Goal: Answer question/provide support

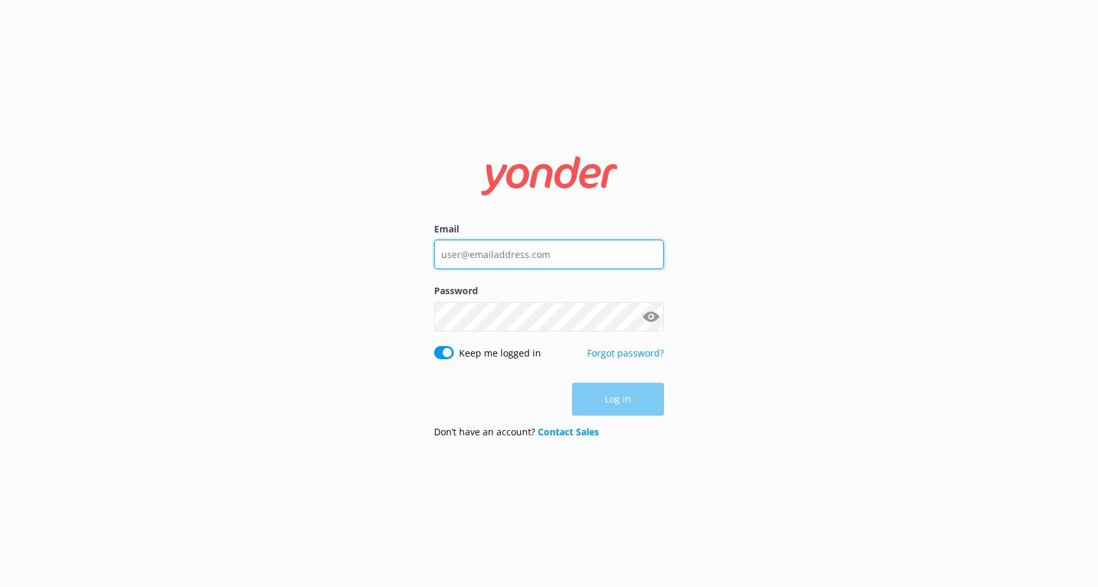
type input "[EMAIL_ADDRESS][DOMAIN_NAME]"
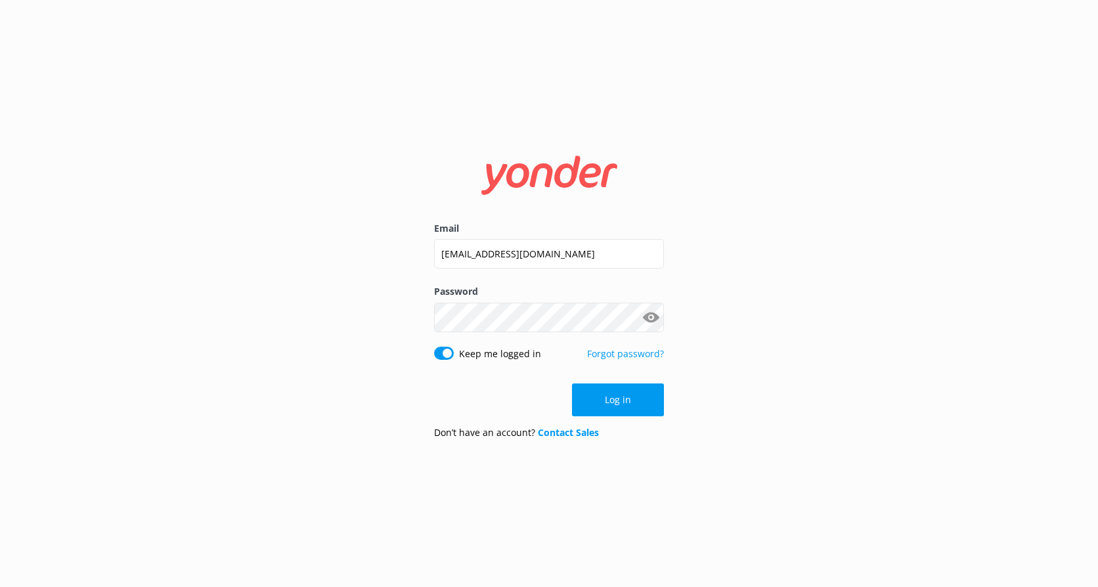
click at [713, 376] on div "Email [EMAIL_ADDRESS][DOMAIN_NAME] Password Show password Keep me logged in For…" at bounding box center [549, 293] width 1098 height 587
click at [632, 401] on button "Log in" at bounding box center [618, 400] width 92 height 33
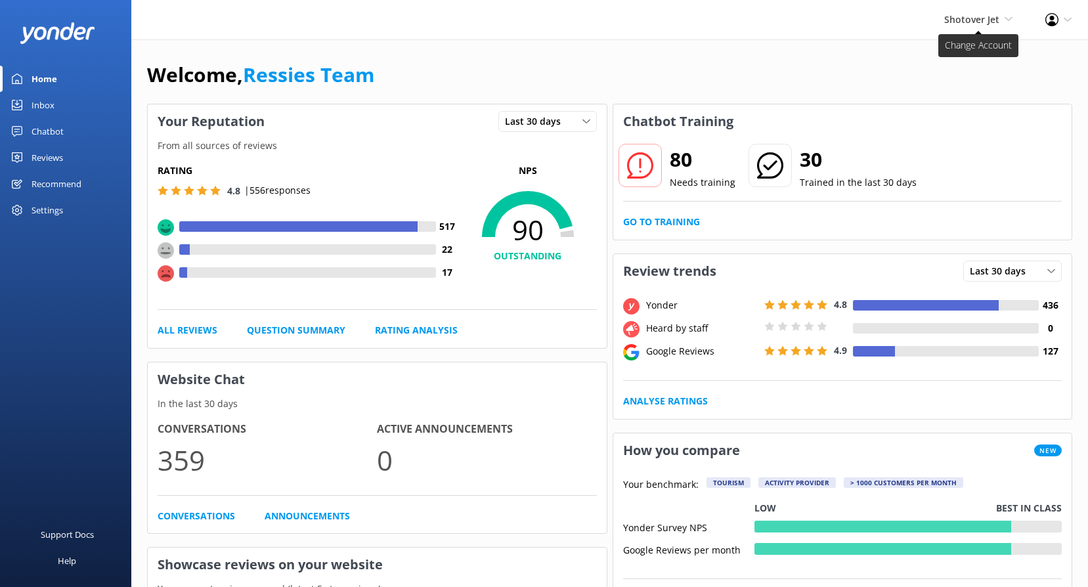
click at [971, 16] on span "Shotover Jet" at bounding box center [971, 19] width 55 height 12
click at [943, 87] on link "Dart River Adventures" at bounding box center [964, 88] width 131 height 32
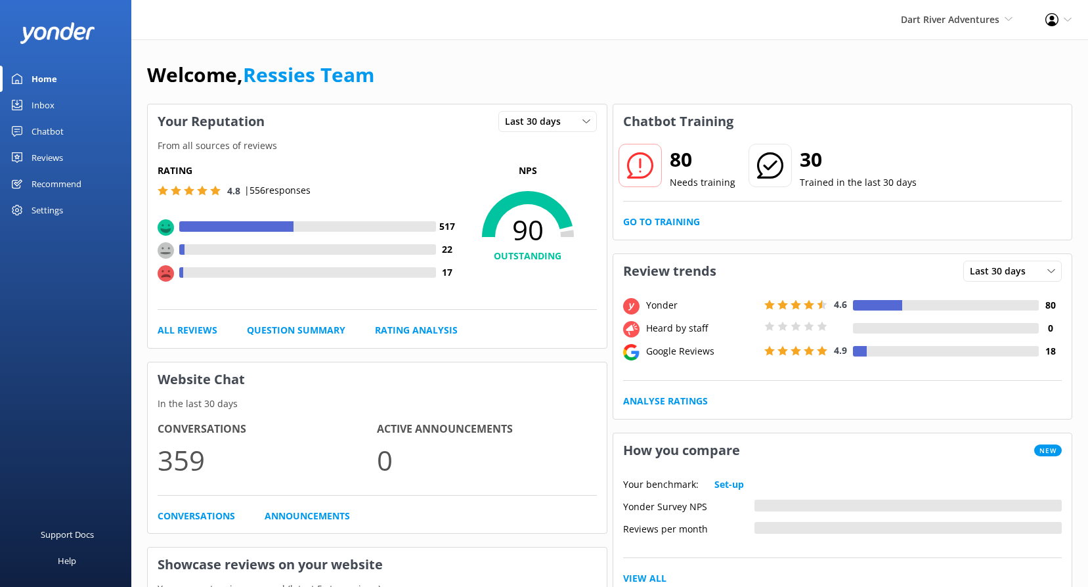
click at [710, 193] on div "80 Needs training 30 Trained in the last 30 days" at bounding box center [842, 174] width 439 height 53
click at [655, 215] on link "Go to Training" at bounding box center [661, 222] width 77 height 14
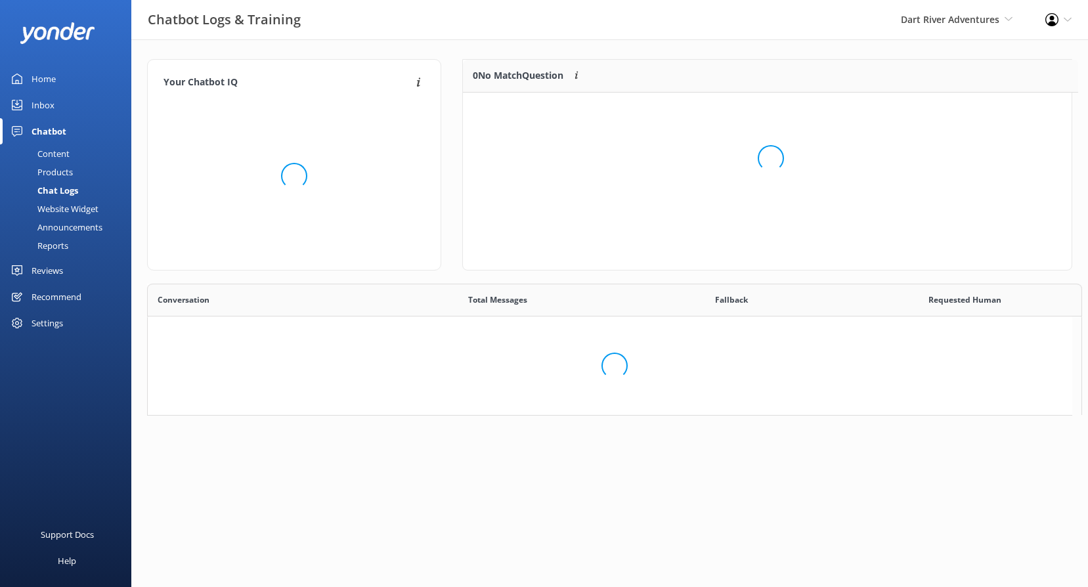
scroll to position [56, 598]
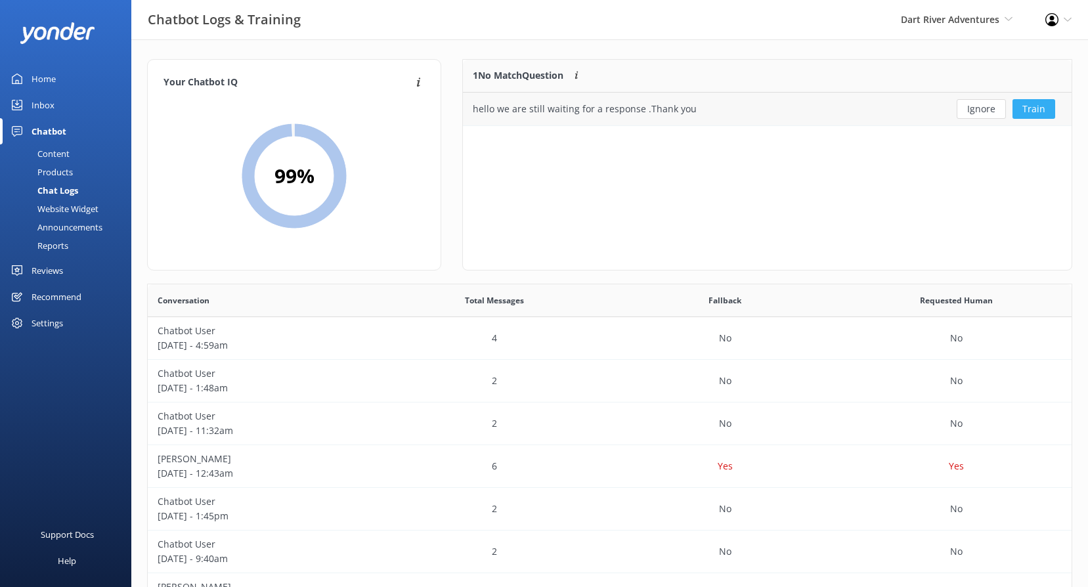
click at [1037, 109] on button "Train" at bounding box center [1034, 109] width 43 height 20
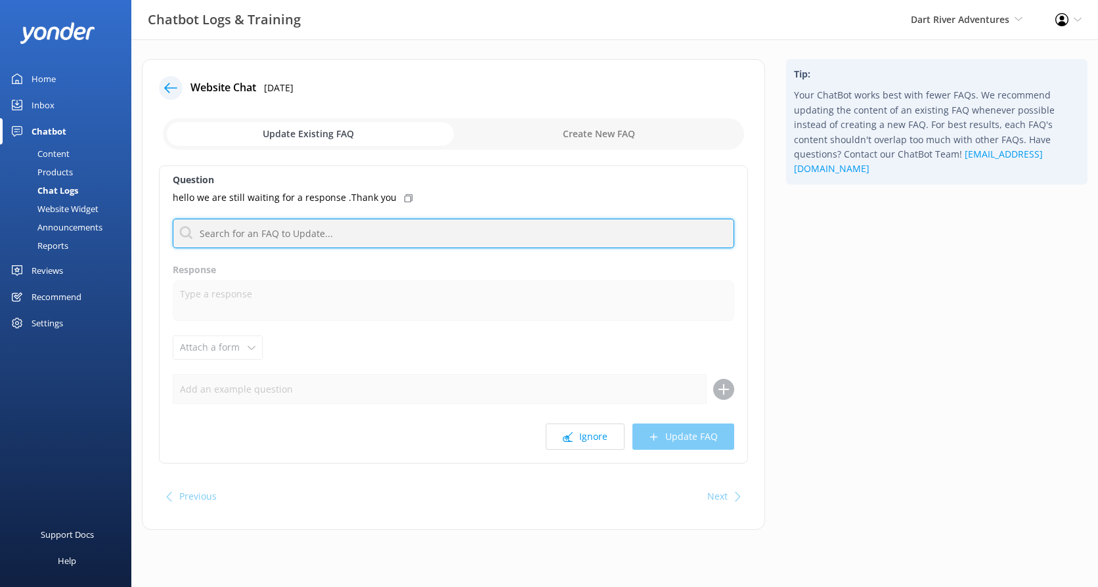
click at [259, 223] on input "text" at bounding box center [454, 234] width 562 height 30
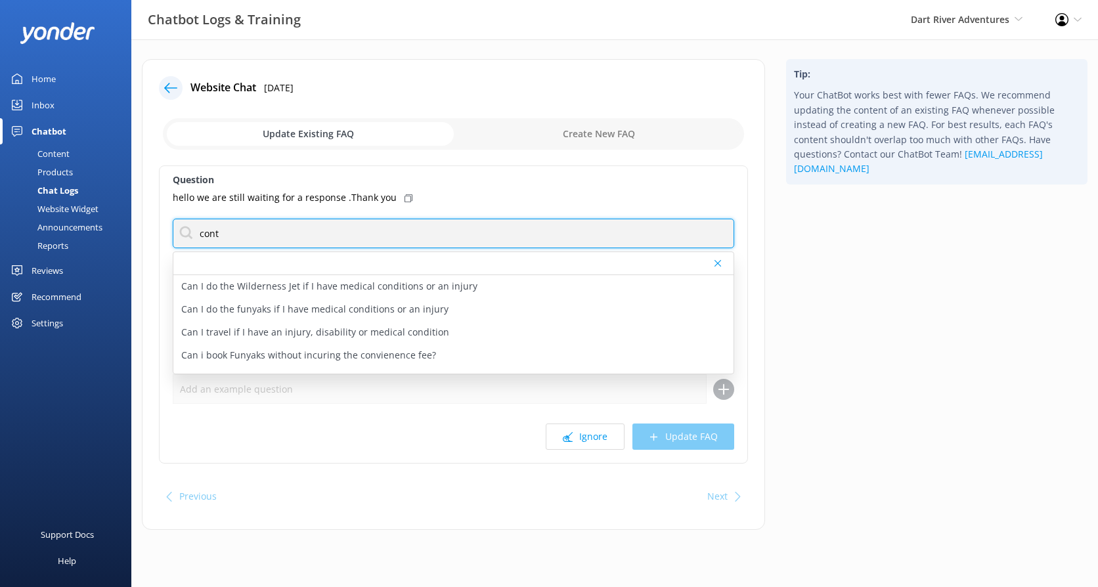
type input "contact"
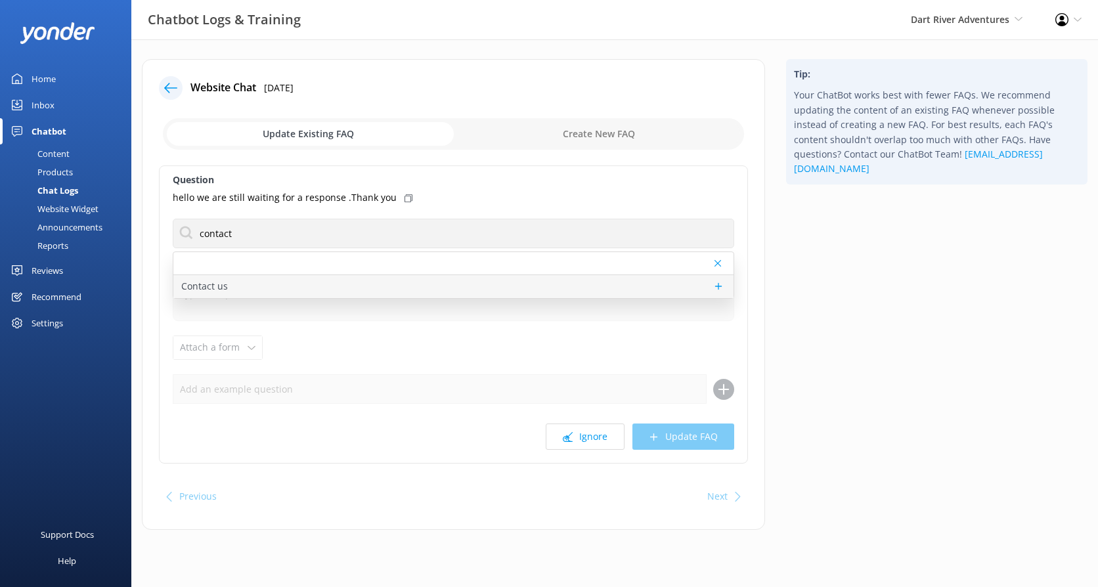
click at [252, 282] on div "Contact us" at bounding box center [453, 286] width 560 height 23
type textarea "You can reach the Dart River team at [PHONE_NUMBER] (within [GEOGRAPHIC_DATA]),…"
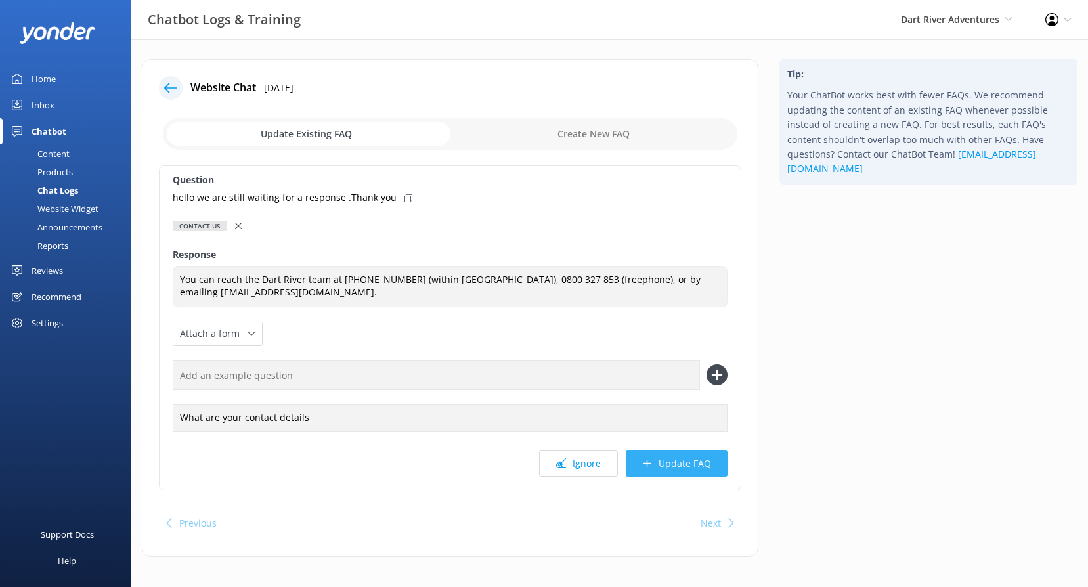
click at [643, 462] on icon at bounding box center [647, 463] width 10 height 10
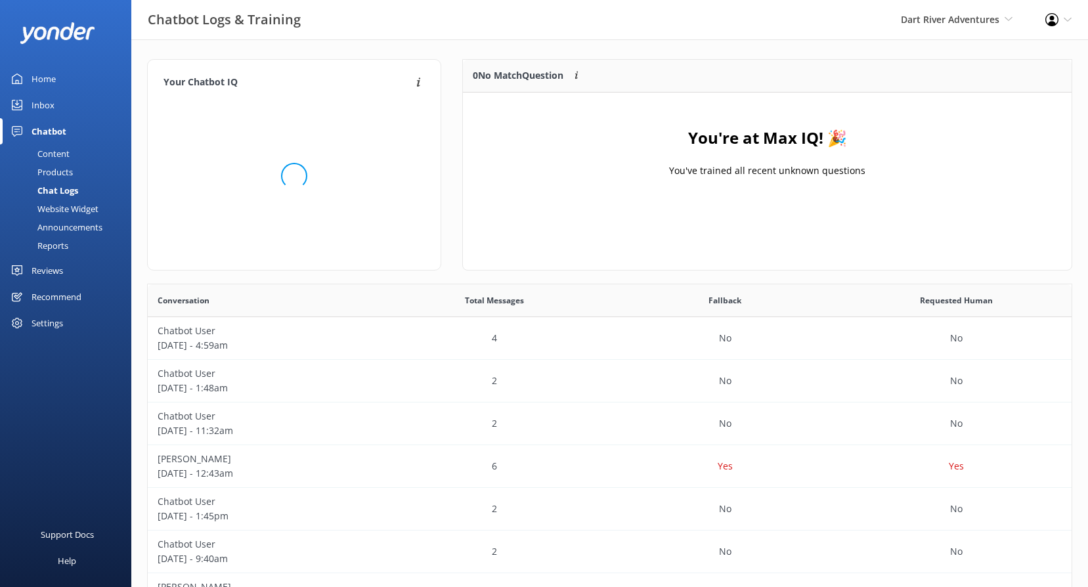
scroll to position [154, 598]
click at [50, 273] on div "Reviews" at bounding box center [48, 270] width 32 height 26
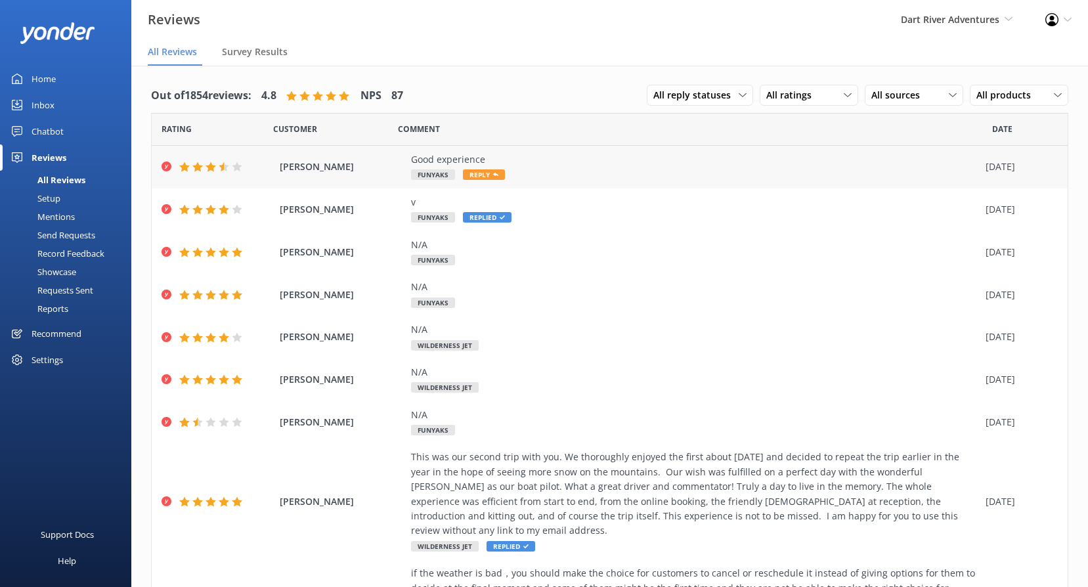
click at [537, 164] on div "Good experience" at bounding box center [695, 159] width 568 height 14
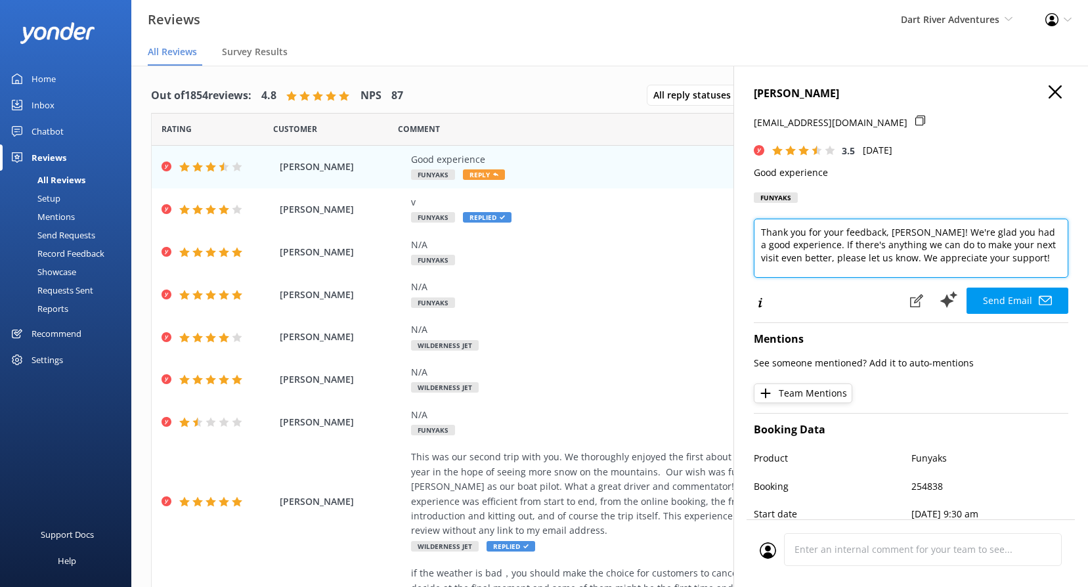
click at [1042, 257] on textarea "Thank you for your feedback, [PERSON_NAME]! We're glad you had a good experienc…" at bounding box center [911, 248] width 315 height 59
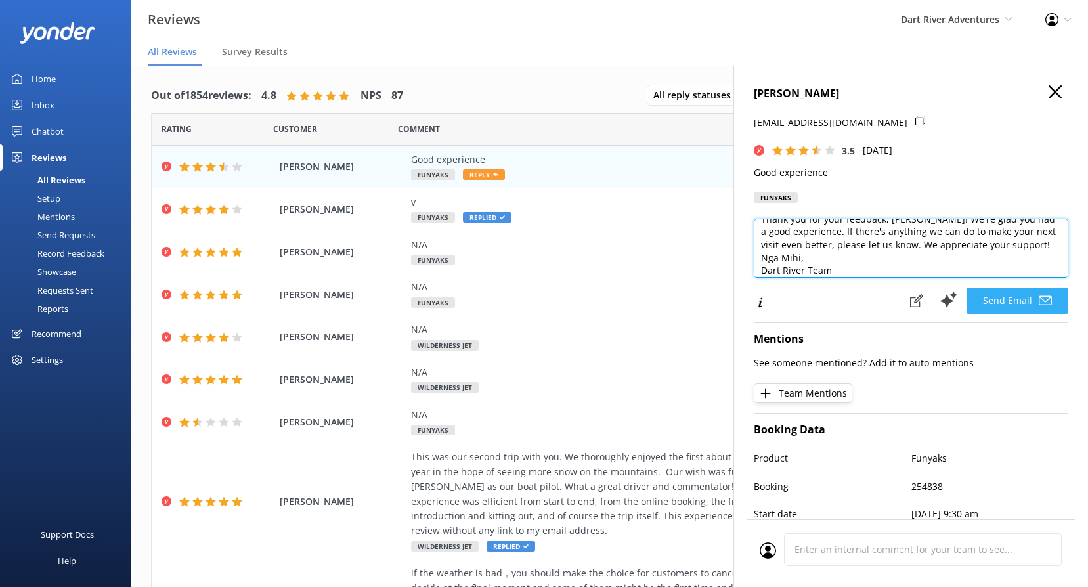
type textarea "Thank you for your feedback, [PERSON_NAME]! We're glad you had a good experienc…"
click at [1013, 294] on button "Send Email" at bounding box center [1018, 301] width 102 height 26
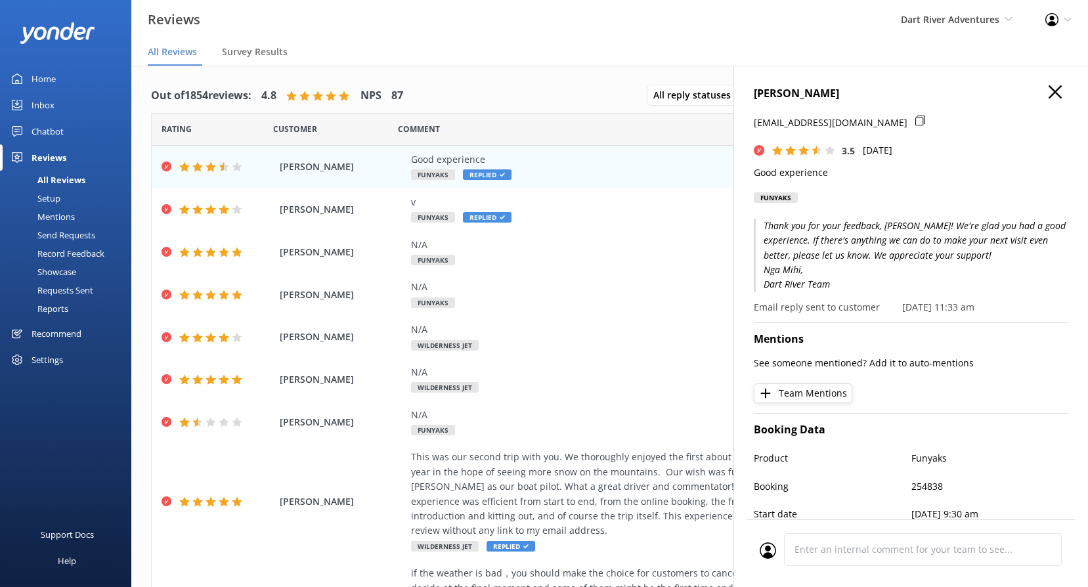
click at [1052, 91] on icon "button" at bounding box center [1055, 91] width 13 height 13
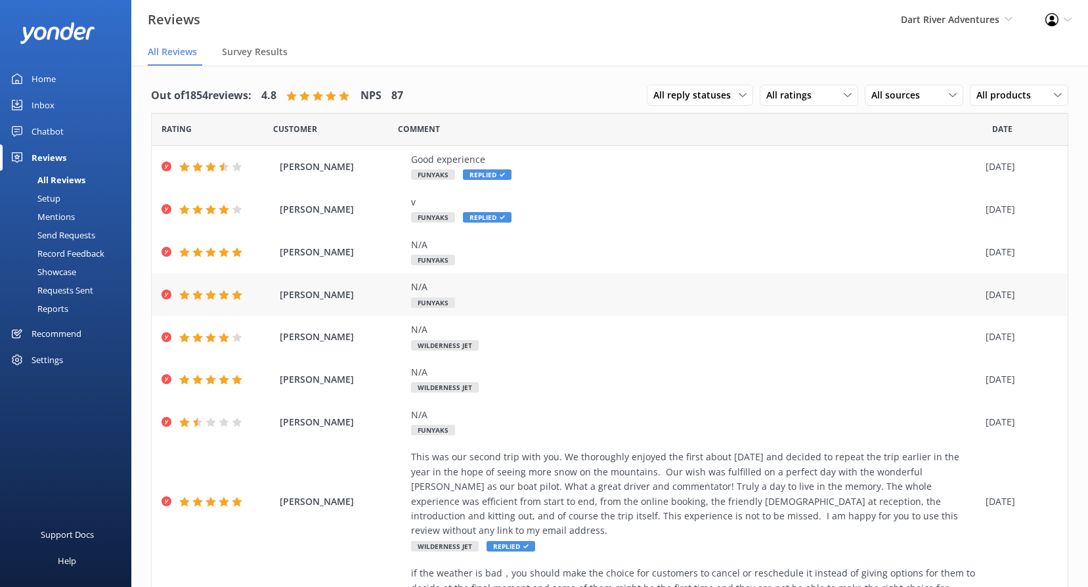
click at [618, 285] on div "N/A" at bounding box center [695, 287] width 568 height 14
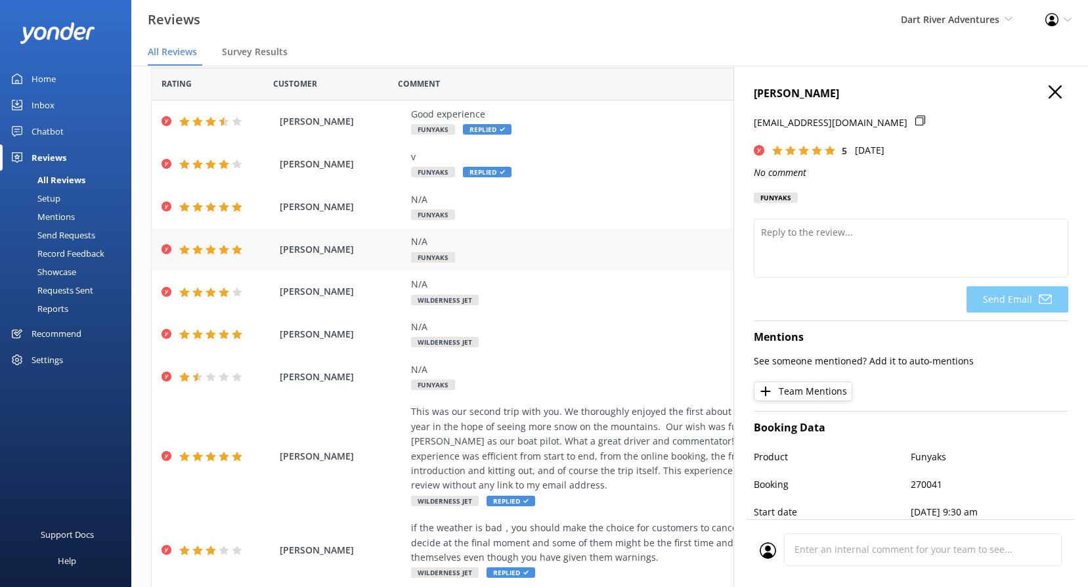
scroll to position [66, 0]
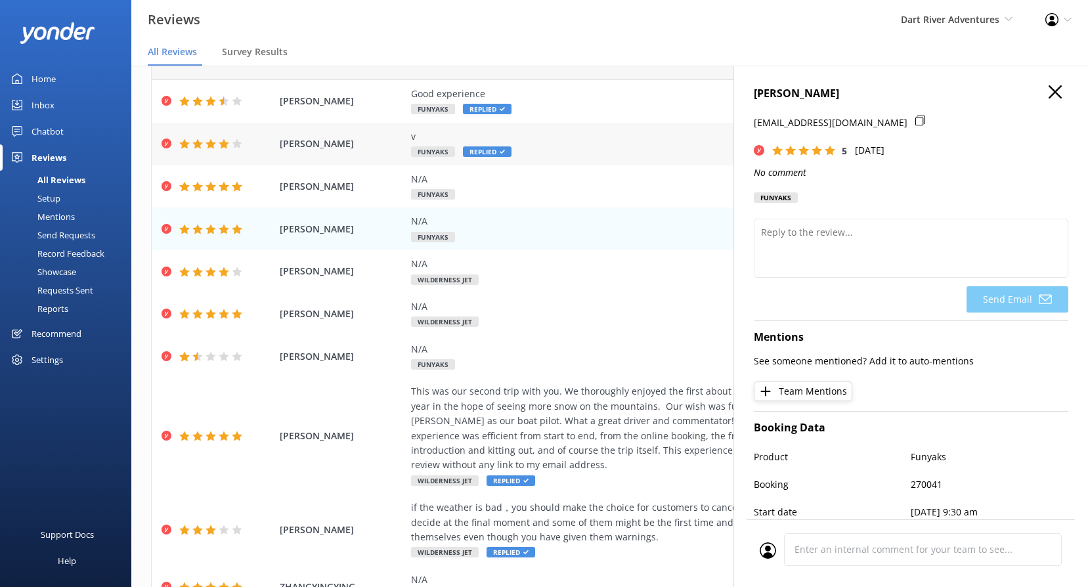
click at [567, 154] on div "v Funyaks Replied" at bounding box center [695, 144] width 568 height 30
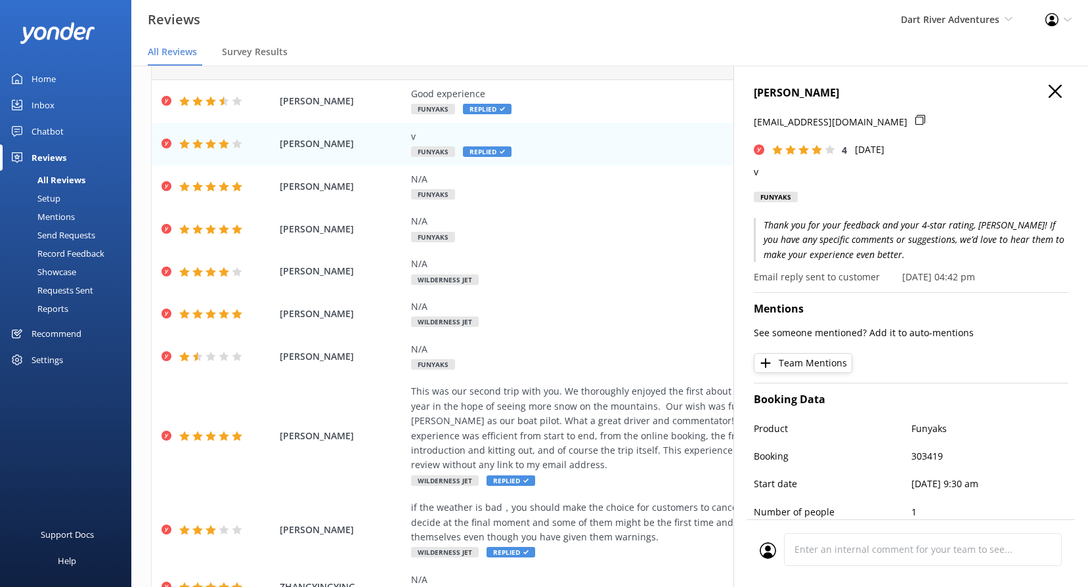
scroll to position [0, 0]
click at [1046, 85] on div "[PERSON_NAME] [EMAIL_ADDRESS][DOMAIN_NAME] 4 [DATE] v Funyaks Thank you for you…" at bounding box center [911, 359] width 355 height 587
click at [1049, 89] on use "button" at bounding box center [1055, 91] width 13 height 13
